Goal: Transaction & Acquisition: Purchase product/service

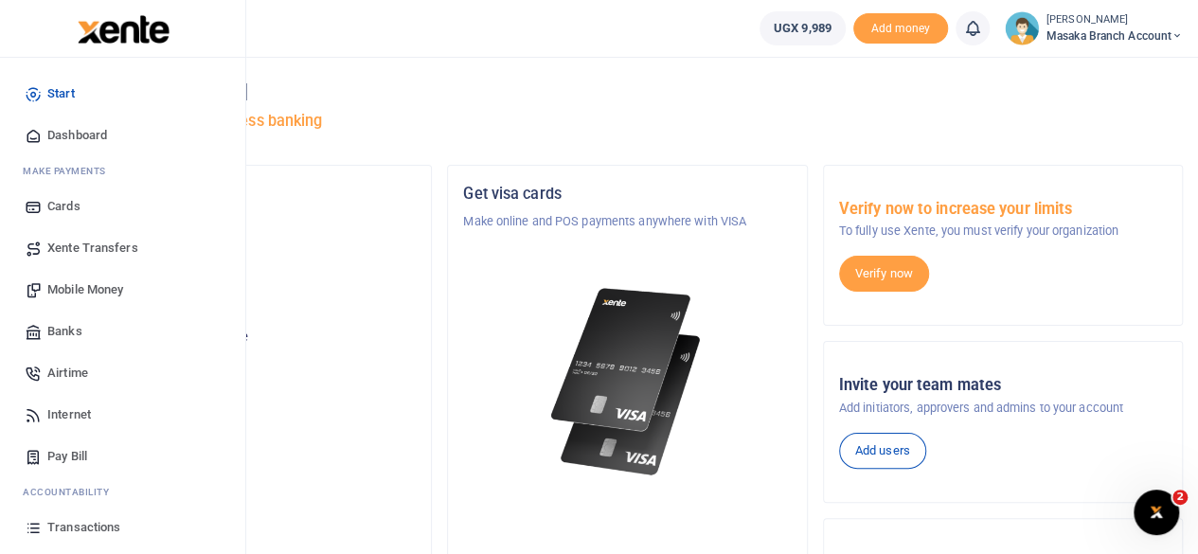
click at [78, 293] on span "Mobile Money" at bounding box center [85, 289] width 76 height 19
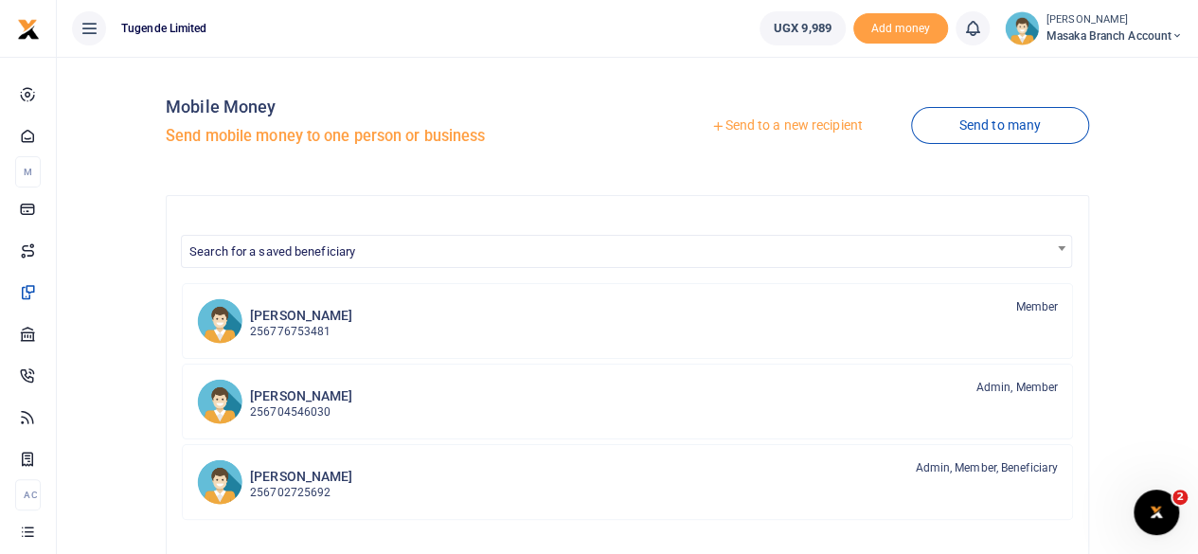
click at [783, 119] on link "Send to a new recipient" at bounding box center [786, 126] width 247 height 34
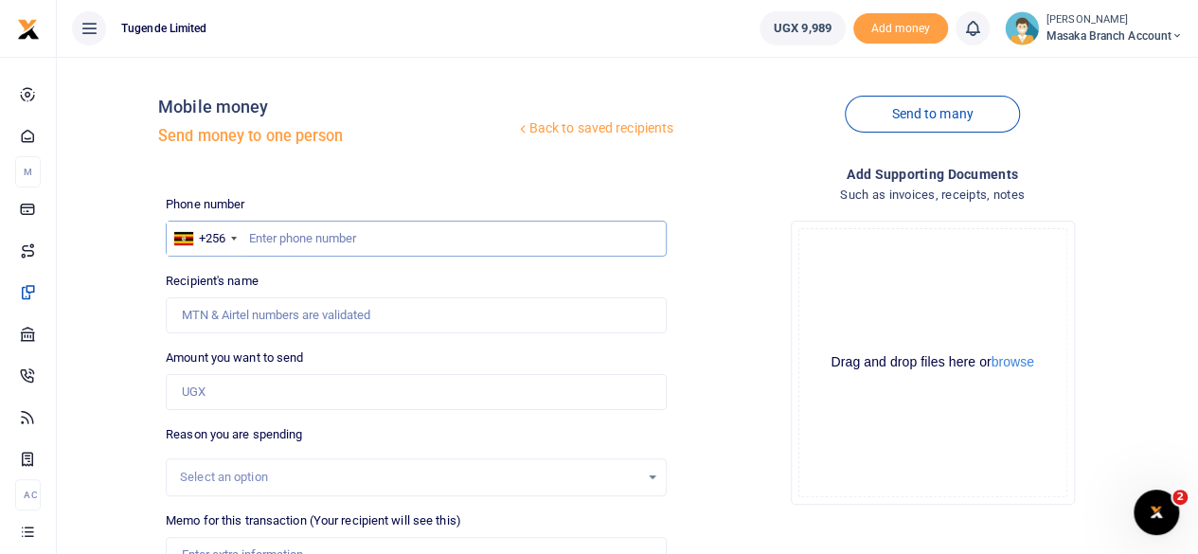
click at [323, 239] on input "text" at bounding box center [416, 239] width 501 height 36
type input "709919159"
type input "Costantino Kiweewa"
type input "709919159"
click at [706, 202] on h4 "Such as invoices, receipts, notes" at bounding box center [932, 195] width 501 height 21
